Goal: Information Seeking & Learning: Learn about a topic

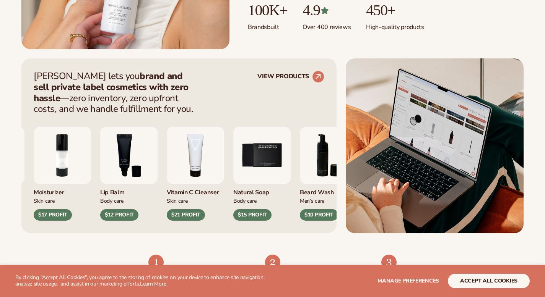
scroll to position [263, 0]
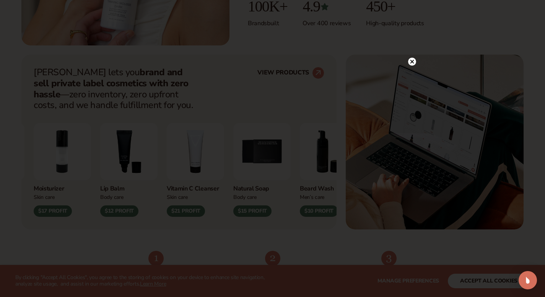
click at [409, 64] on circle at bounding box center [412, 62] width 8 height 8
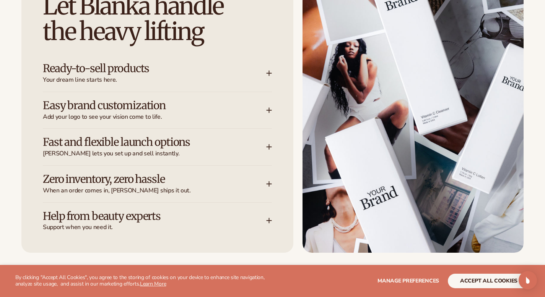
scroll to position [1007, 0]
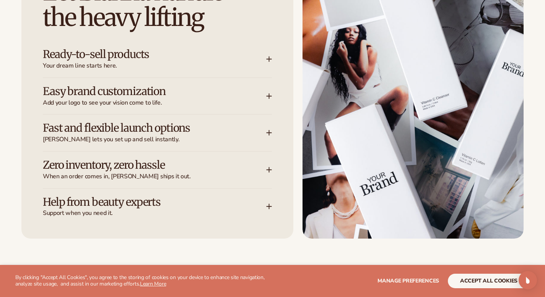
click at [271, 60] on icon at bounding box center [269, 59] width 6 height 6
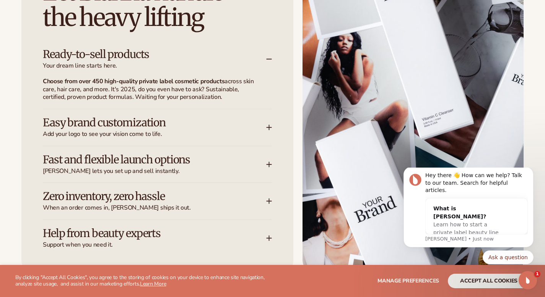
scroll to position [0, 0]
click at [271, 60] on icon at bounding box center [269, 59] width 6 height 6
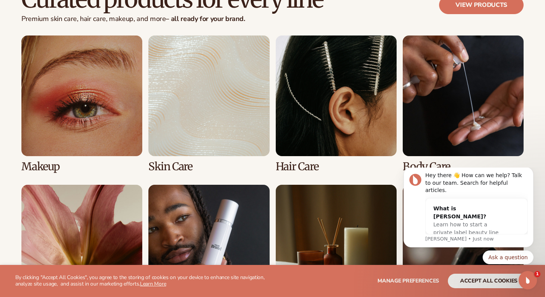
scroll to position [1489, 0]
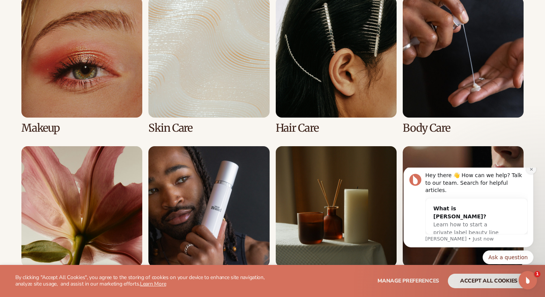
click at [528, 174] on button "Dismiss notification" at bounding box center [531, 169] width 10 height 10
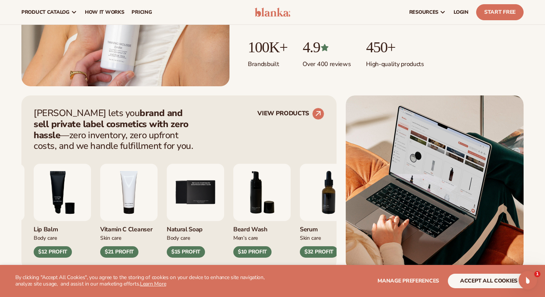
scroll to position [0, 0]
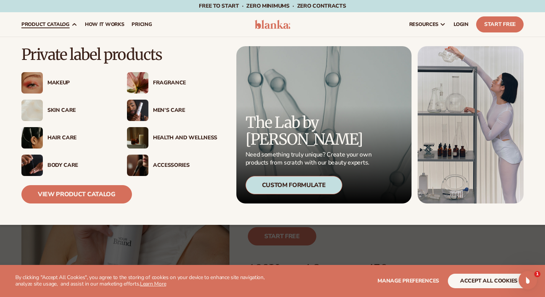
click at [77, 20] on link "product catalog" at bounding box center [49, 24] width 63 height 24
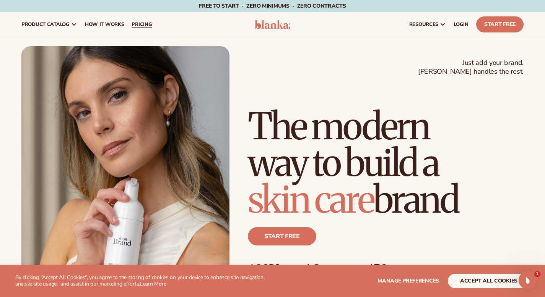
click at [156, 28] on link "pricing" at bounding box center [142, 24] width 28 height 24
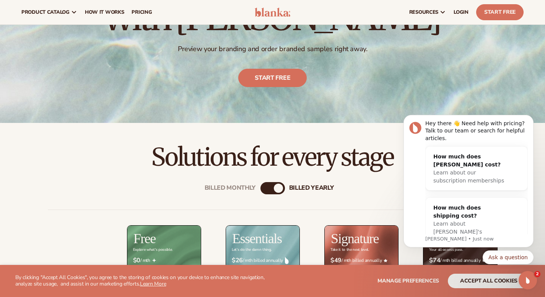
scroll to position [100, 0]
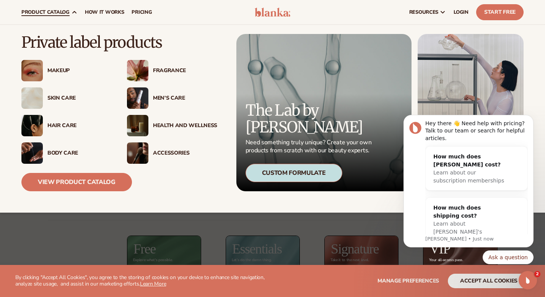
click at [148, 99] on div "Men’s Care" at bounding box center [182, 98] width 69 height 6
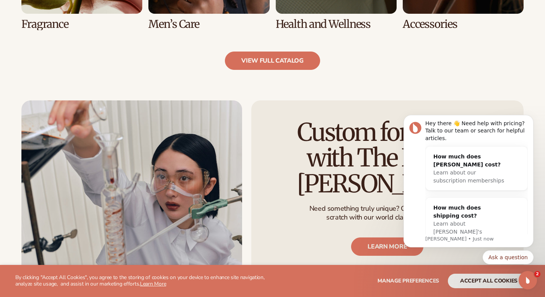
scroll to position [833, 0]
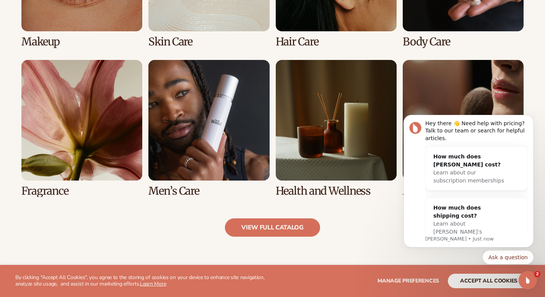
scroll to position [673, 0]
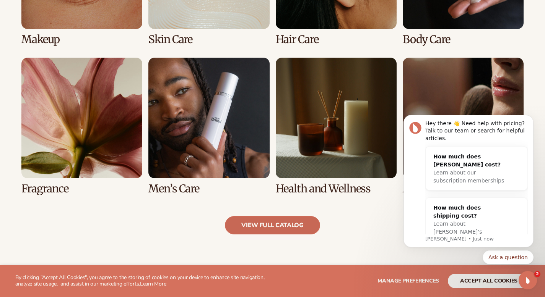
click at [277, 231] on link "view full catalog" at bounding box center [272, 225] width 95 height 18
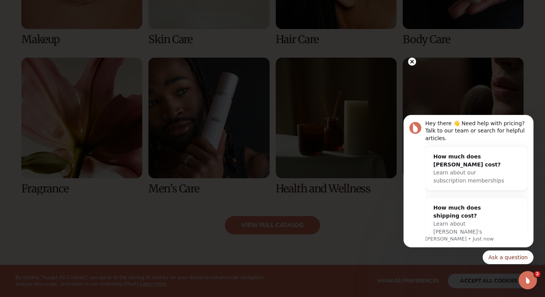
click at [410, 63] on icon at bounding box center [412, 62] width 4 height 4
